Goal: Task Accomplishment & Management: Manage account settings

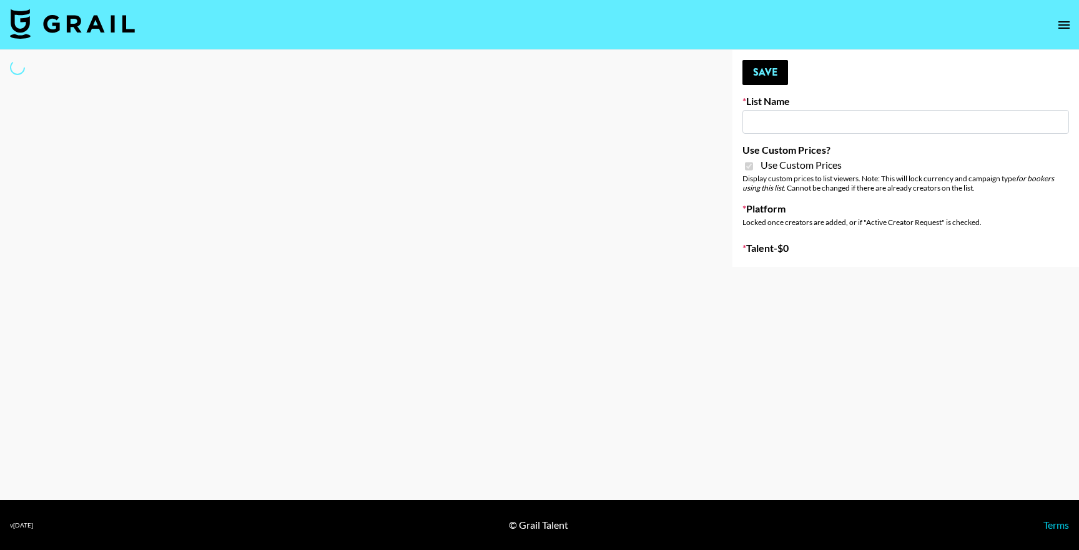
type input "DDG Beauty"
checkbox input "true"
select select "Brand"
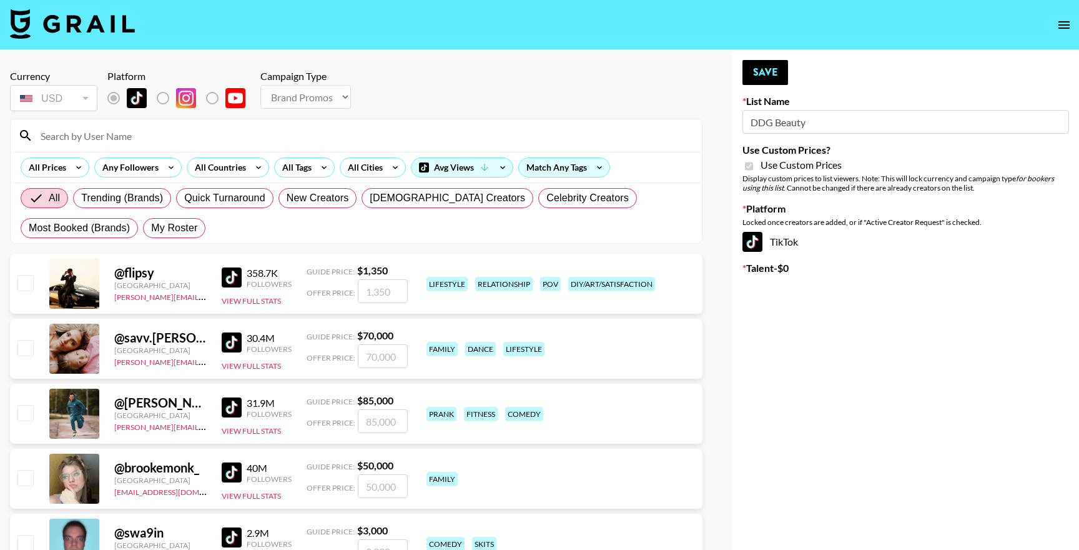
click at [177, 136] on input at bounding box center [363, 136] width 661 height 20
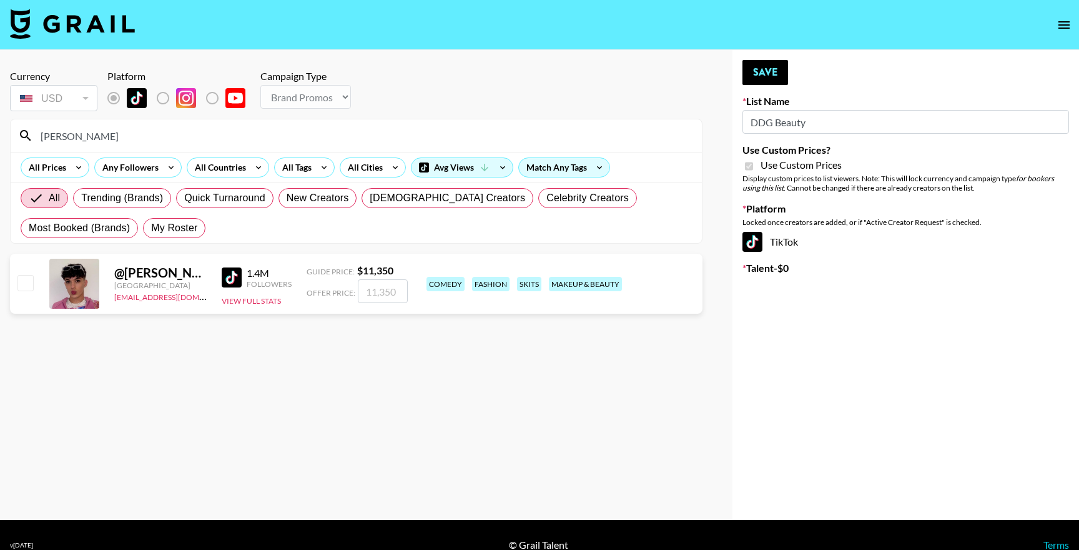
type input "mathew"
click at [27, 283] on input "checkbox" at bounding box center [24, 282] width 15 height 15
checkbox input "true"
type input "11350"
click at [389, 299] on input "11350" at bounding box center [383, 291] width 50 height 24
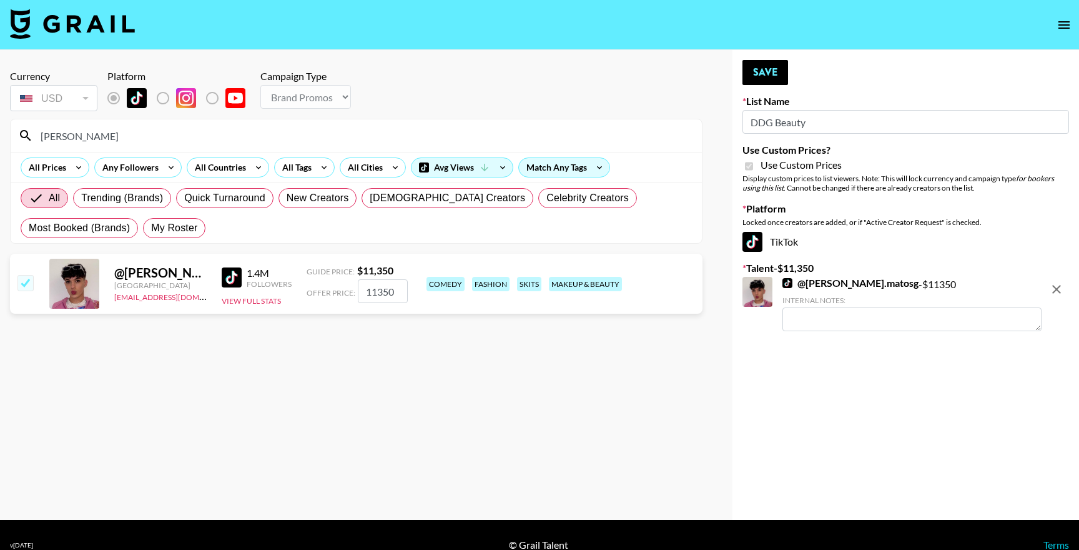
click at [602, 295] on div "@ mathew.matosg United Kingdom ben.weston@grail-talent.com 1.4M Followers View …" at bounding box center [356, 284] width 693 height 60
click at [591, 329] on section "Currency USD USD ​ Platform Campaign Type Choose Type... Song Promos Brand Prom…" at bounding box center [356, 285] width 693 height 450
click at [399, 289] on input "11350" at bounding box center [383, 291] width 50 height 24
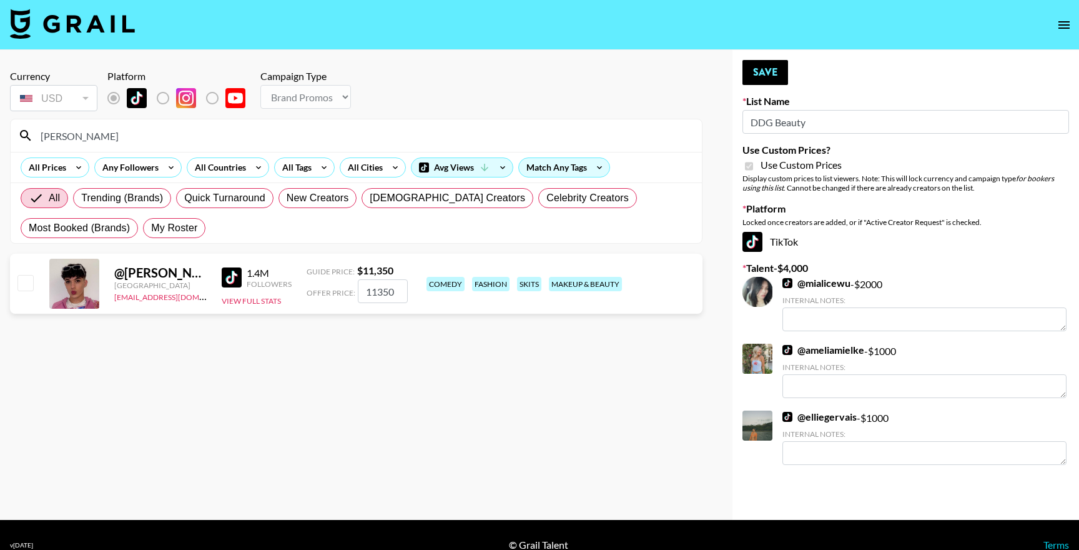
checkbox input "false"
click at [399, 289] on input "11350" at bounding box center [383, 291] width 50 height 24
checkbox input "true"
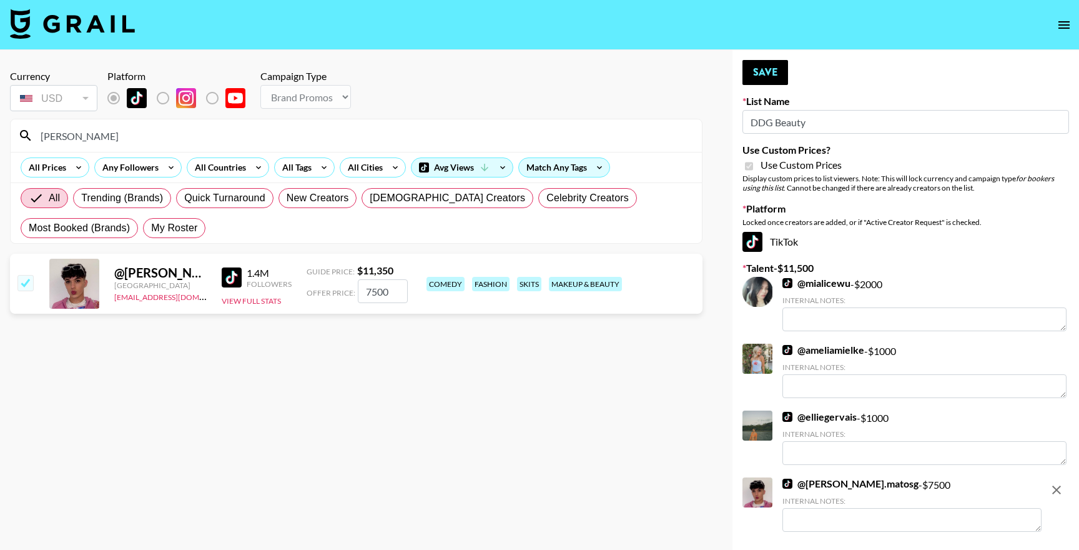
type input "7500"
click at [417, 419] on section "Currency USD USD ​ Platform Campaign Type Choose Type... Song Promos Brand Prom…" at bounding box center [356, 285] width 693 height 450
click at [392, 349] on section "Currency USD USD ​ Platform Campaign Type Choose Type... Song Promos Brand Prom…" at bounding box center [356, 285] width 693 height 450
checkbox input "false"
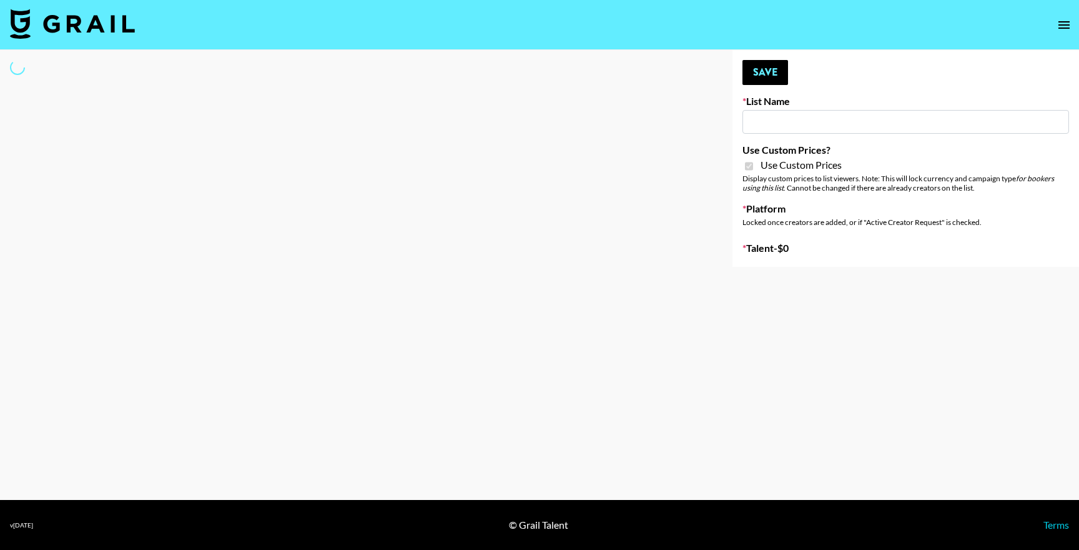
type input "DDG Beauty"
checkbox input "true"
select select "Brand"
